Goal: Task Accomplishment & Management: Manage account settings

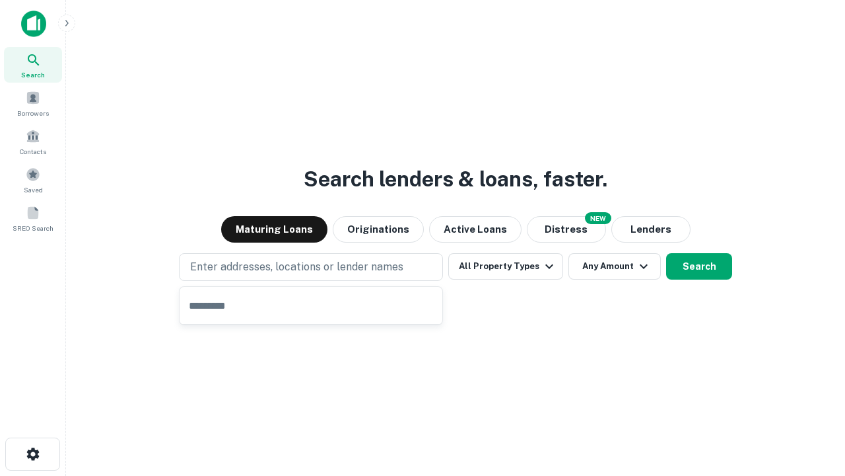
type input "**********"
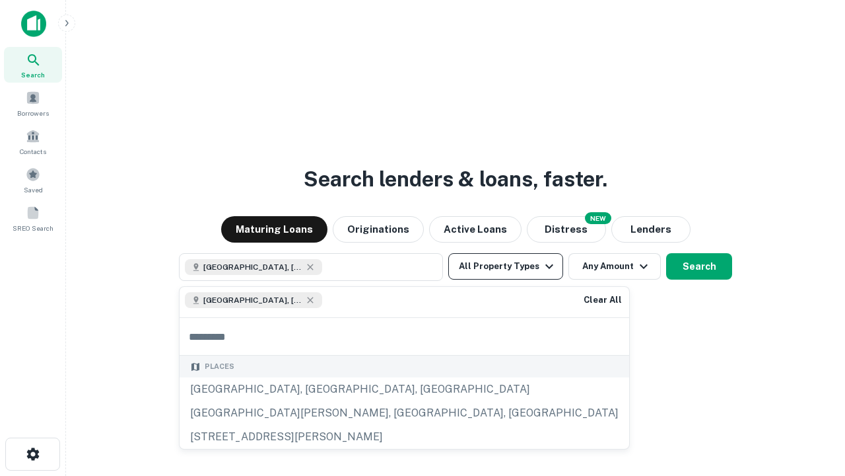
click at [506, 266] on button "All Property Types" at bounding box center [505, 266] width 115 height 26
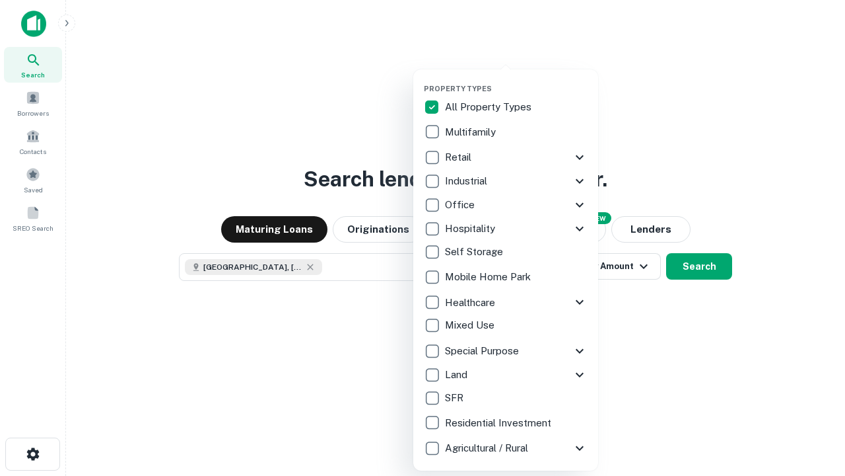
click at [517, 80] on button "button" at bounding box center [516, 80] width 185 height 1
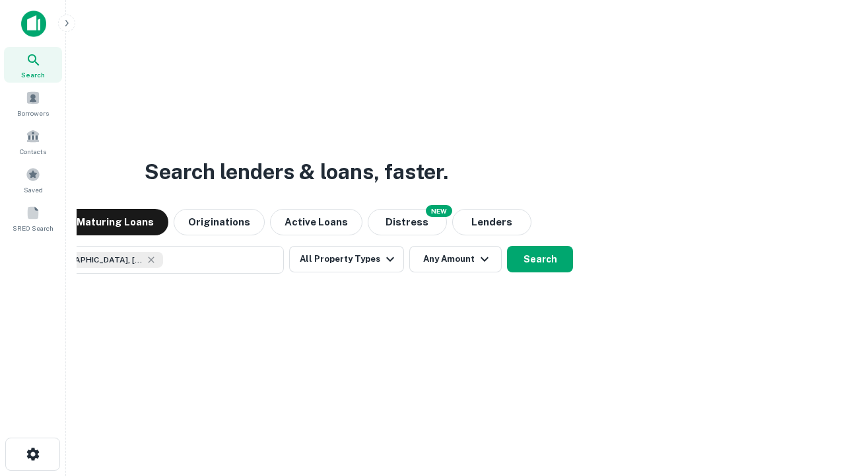
scroll to position [21, 0]
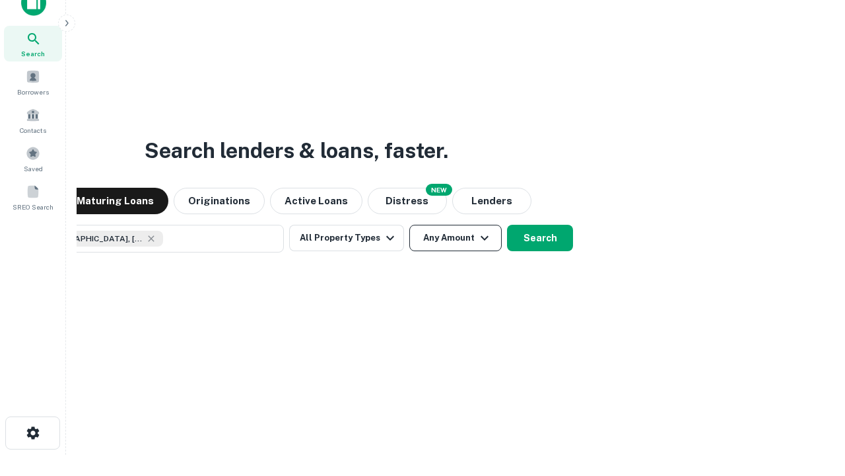
click at [410, 225] on button "Any Amount" at bounding box center [456, 238] width 92 height 26
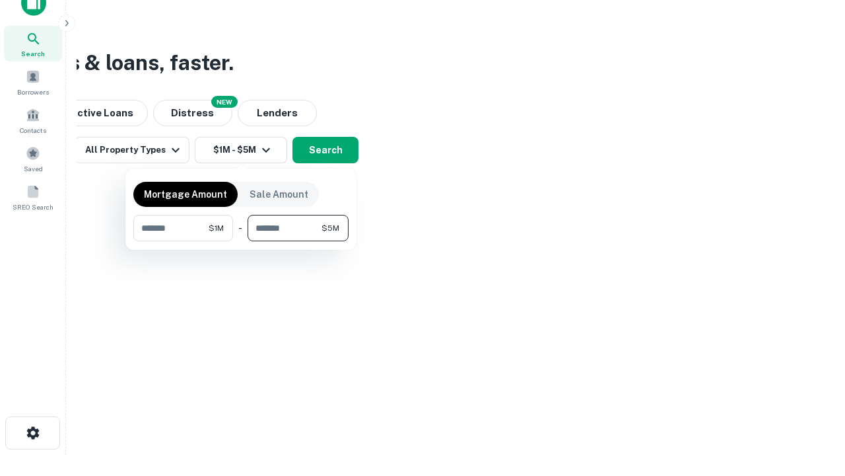
type input "*******"
click at [241, 241] on button "button" at bounding box center [240, 241] width 215 height 1
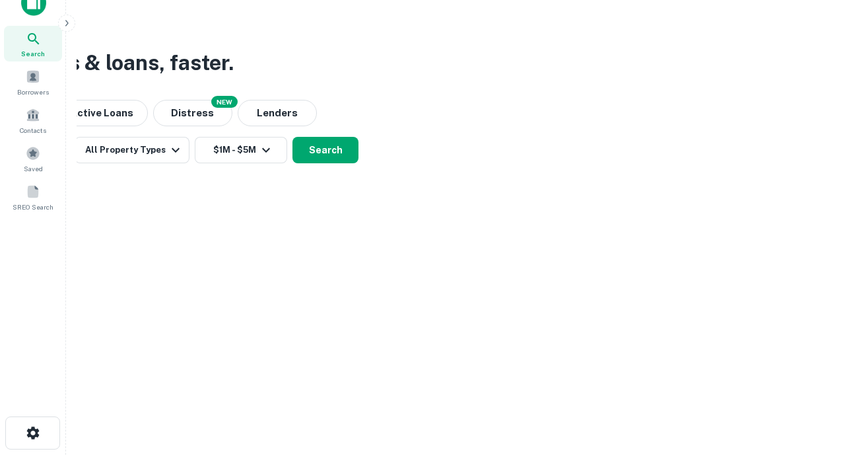
scroll to position [7, 244]
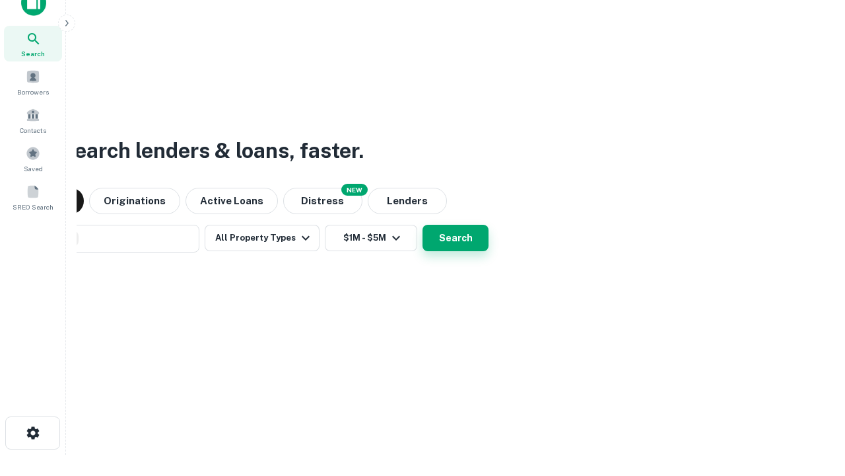
click at [456, 238] on button "Search" at bounding box center [456, 238] width 66 height 26
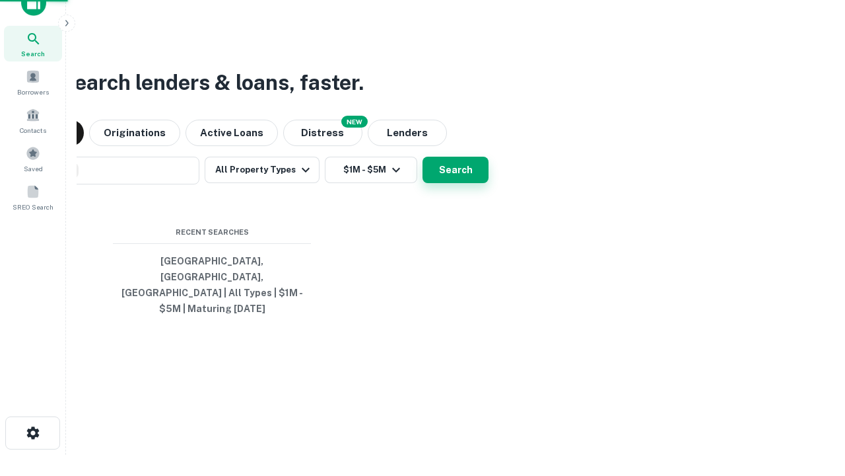
scroll to position [0, 244]
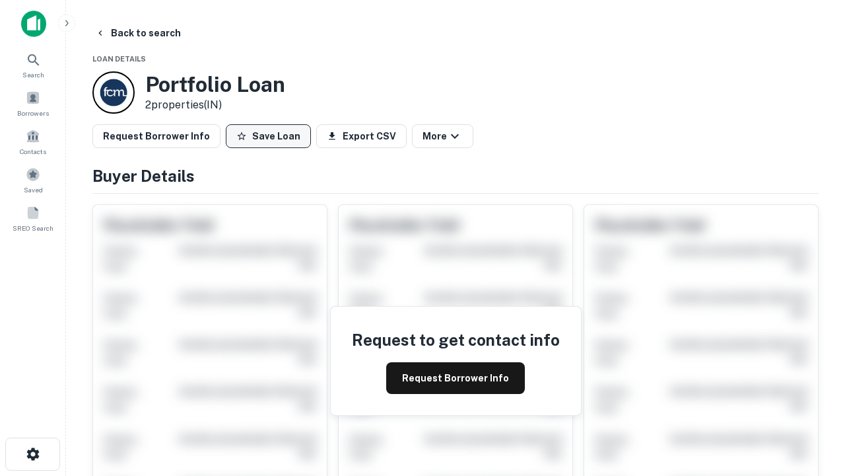
click at [268, 136] on button "Save Loan" at bounding box center [268, 136] width 85 height 24
click at [271, 136] on button "Loan Saved" at bounding box center [271, 136] width 91 height 24
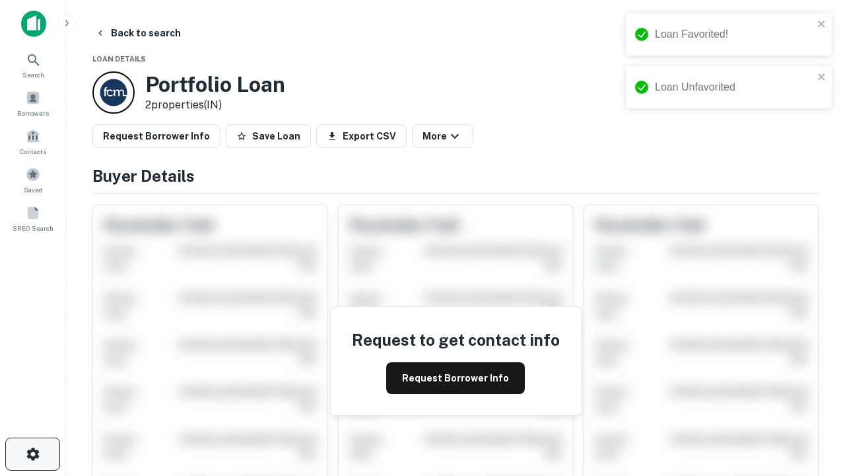
click at [32, 454] on icon "button" at bounding box center [33, 454] width 16 height 16
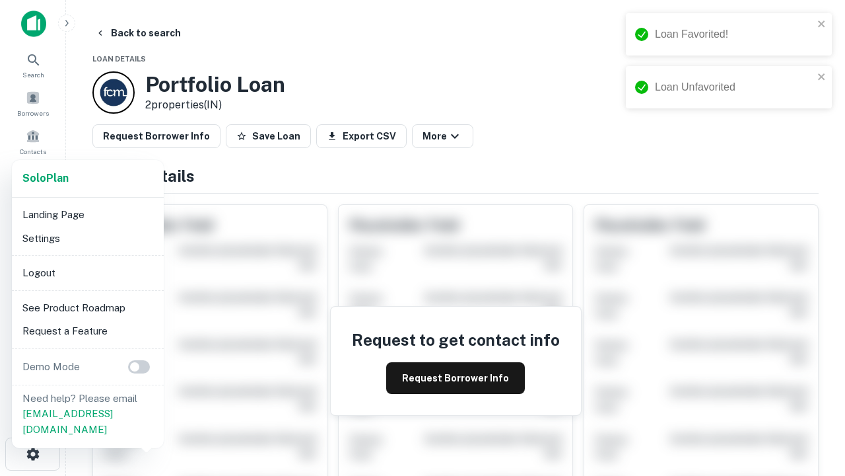
click at [87, 272] on li "Logout" at bounding box center [87, 273] width 141 height 24
